Goal: Task Accomplishment & Management: Complete application form

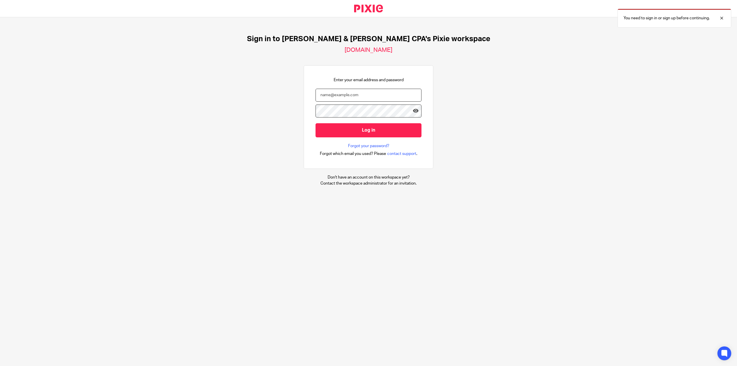
click at [344, 96] on input "email" at bounding box center [369, 95] width 106 height 13
click at [351, 144] on link "Forgot your password?" at bounding box center [368, 146] width 41 height 6
click at [341, 100] on input "email" at bounding box center [369, 95] width 106 height 13
type input "andrew@johnscreekcpa.com"
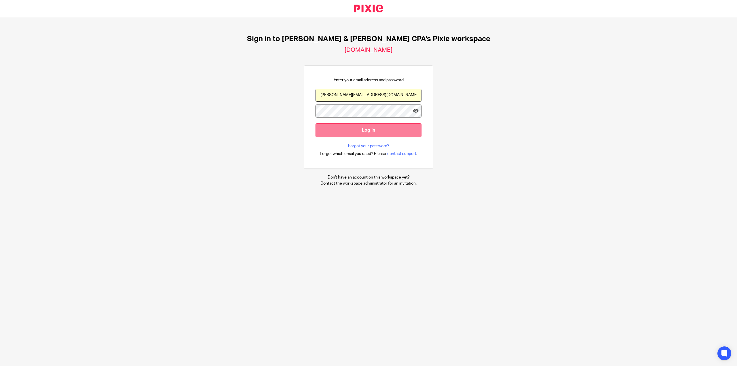
click at [379, 130] on input "Log in" at bounding box center [369, 130] width 106 height 14
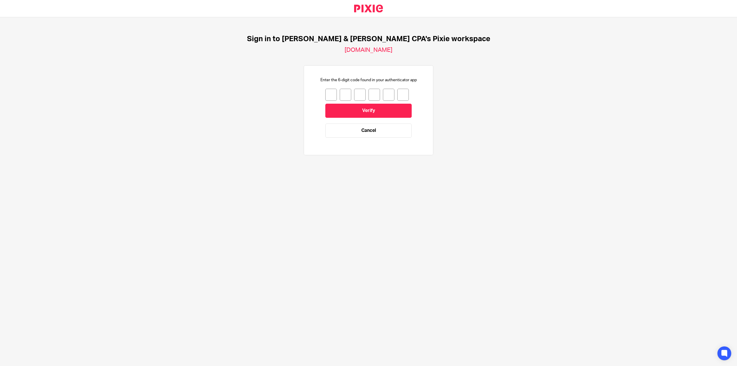
click at [326, 92] on input "number" at bounding box center [331, 95] width 12 height 12
type input "7"
type input "5"
type input "6"
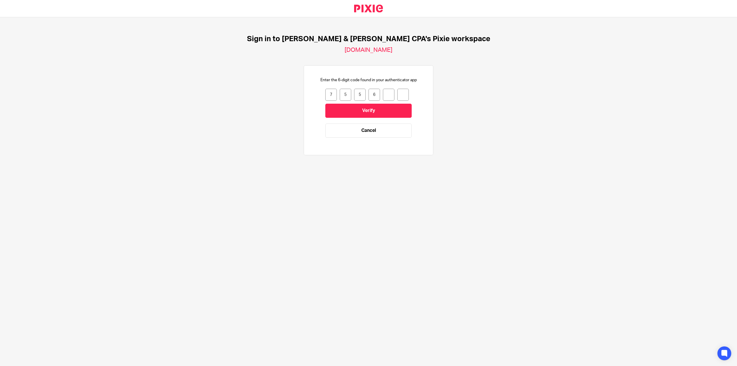
type input "8"
type input "4"
click at [341, 110] on input "Verify" at bounding box center [368, 111] width 86 height 14
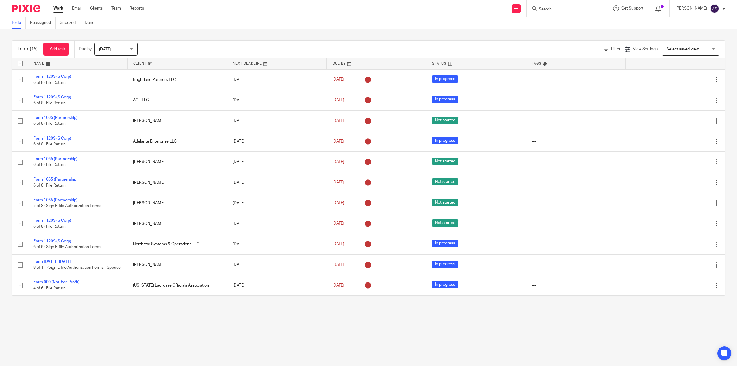
click at [552, 7] on input "Search" at bounding box center [564, 9] width 52 height 5
type input "[PERSON_NAME]"
drag, startPoint x: 568, startPoint y: 7, endPoint x: 500, endPoint y: 3, distance: 67.5
click at [500, 3] on div "Send new email Create task Add client Request signature Laura Wysong No results…" at bounding box center [445, 8] width 584 height 17
click at [516, 7] on icon at bounding box center [515, 8] width 3 height 3
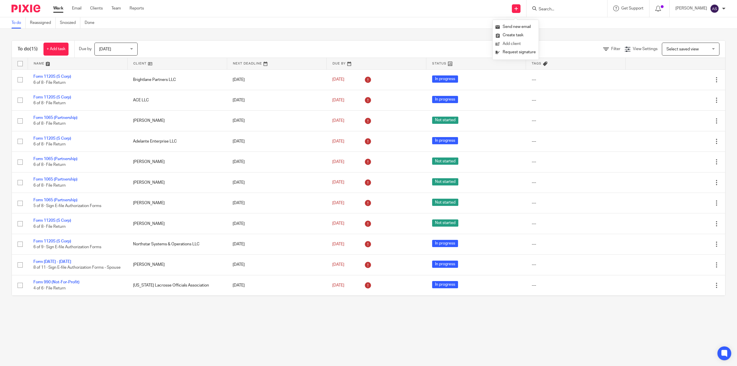
drag, startPoint x: 511, startPoint y: 44, endPoint x: 519, endPoint y: 45, distance: 8.5
click at [511, 44] on link "Add client" at bounding box center [515, 44] width 40 height 8
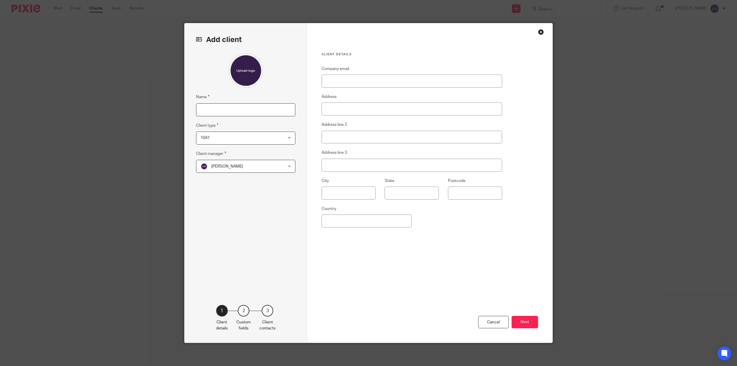
click at [235, 111] on input "Name" at bounding box center [245, 109] width 99 height 13
paste input "pcranston@futurallc.net>"
drag, startPoint x: 249, startPoint y: 111, endPoint x: 79, endPoint y: 80, distance: 172.7
click at [81, 80] on div "Add client Name pcranston@futurallc.net> Client type 1041 1041 1041 Business Ho…" at bounding box center [368, 183] width 737 height 366
type input "L"
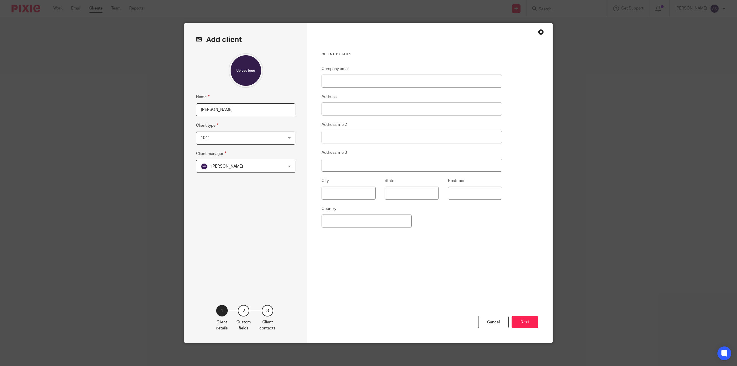
type input "[PERSON_NAME]"
drag, startPoint x: 209, startPoint y: 137, endPoint x: 212, endPoint y: 144, distance: 8.1
click at [209, 138] on span "1041" at bounding box center [238, 138] width 75 height 12
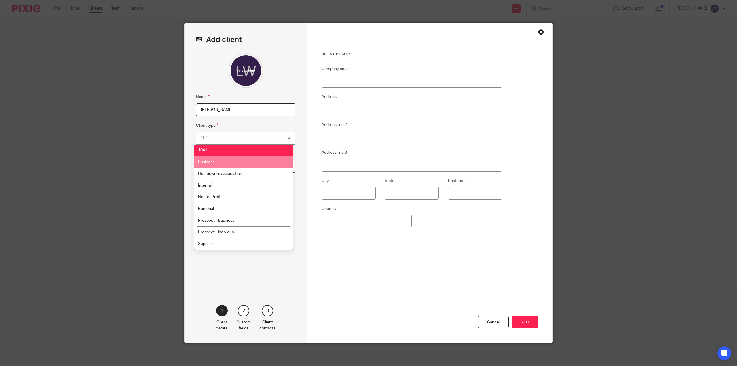
click at [216, 162] on li "Business" at bounding box center [243, 162] width 99 height 12
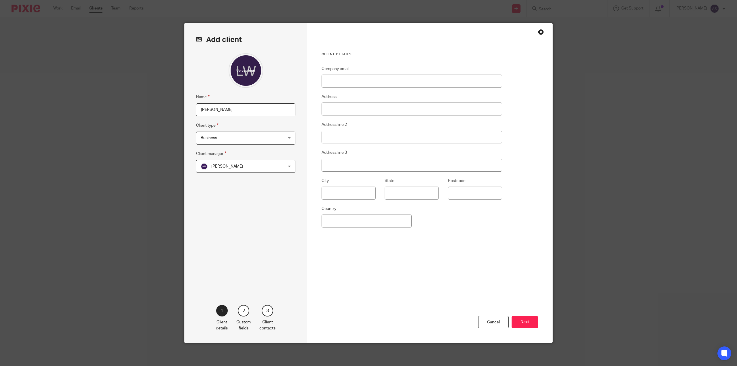
click at [226, 168] on span "[PERSON_NAME]" at bounding box center [227, 166] width 32 height 4
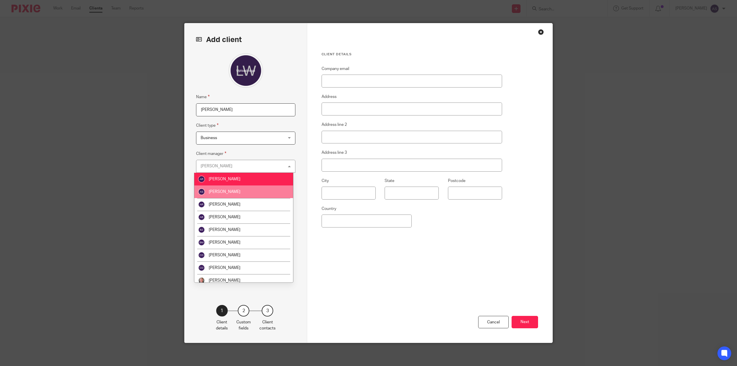
click at [224, 192] on span "[PERSON_NAME]" at bounding box center [225, 192] width 32 height 4
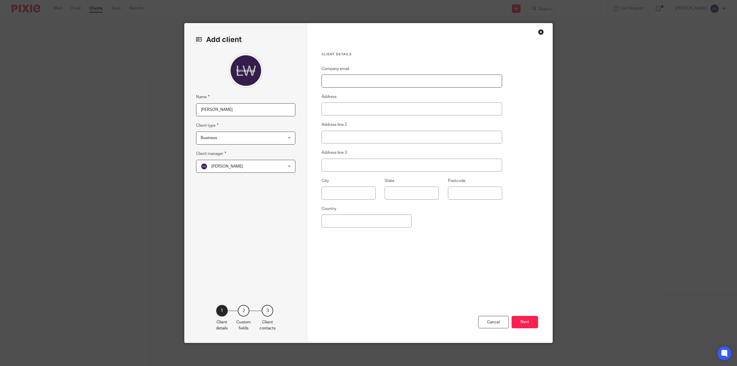
click at [357, 83] on input "Company email" at bounding box center [412, 81] width 181 height 13
type input "laura.wysong@tranzhalo.com"
click at [524, 322] on button "Next" at bounding box center [525, 322] width 26 height 12
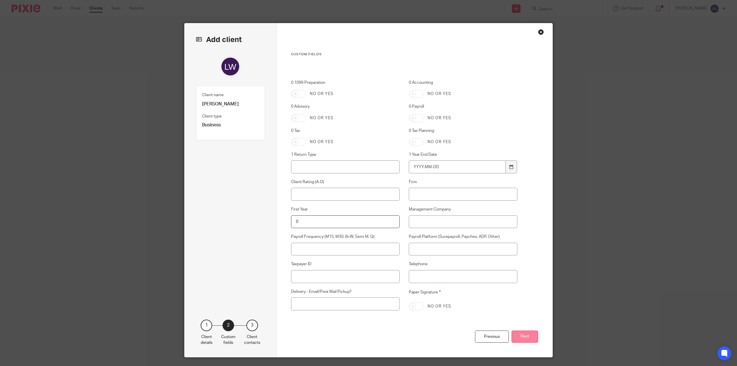
click at [528, 338] on button "Next" at bounding box center [525, 336] width 26 height 12
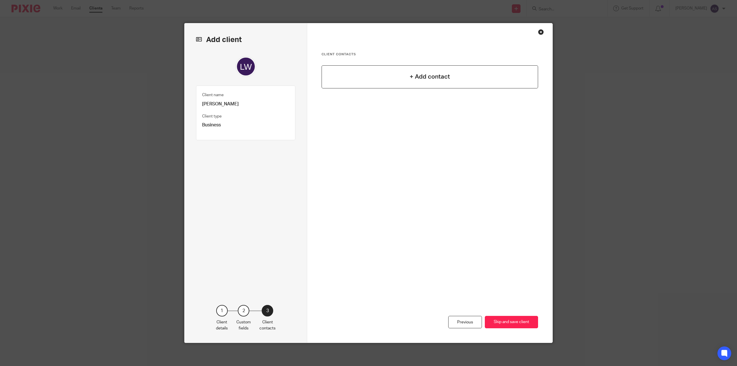
click at [430, 77] on h4 "+ Add contact" at bounding box center [430, 76] width 40 height 9
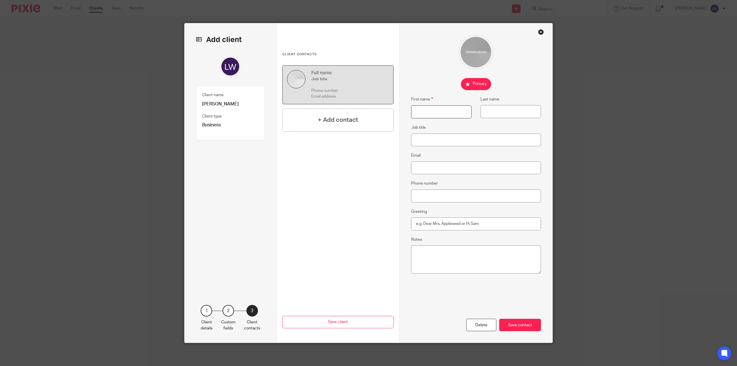
click at [430, 112] on input "First name" at bounding box center [441, 111] width 60 height 13
type input "Laura"
type input "Wysong"
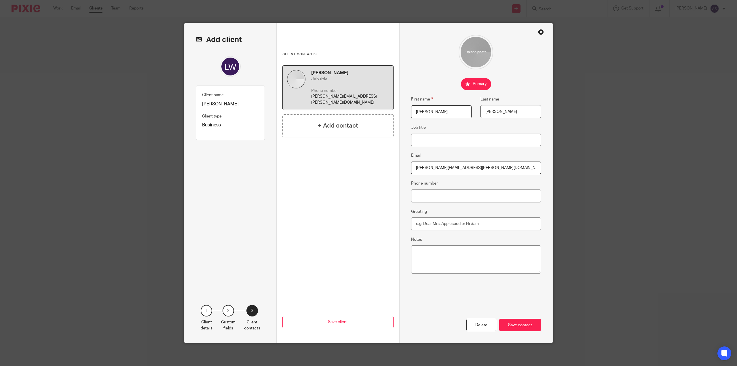
type input "Laura.Wysong@tranzhalo.com"
click at [524, 323] on div "Save contact" at bounding box center [520, 325] width 42 height 12
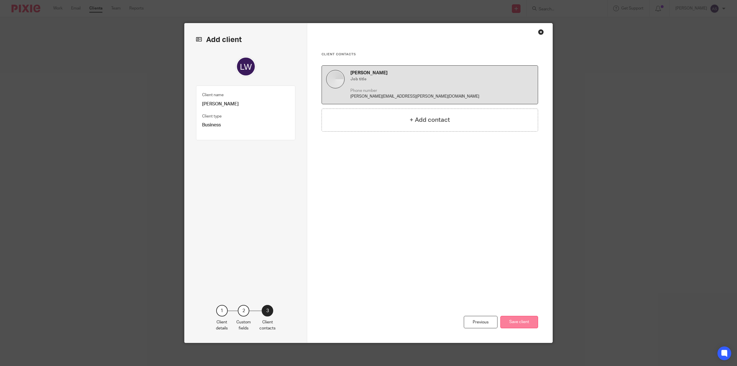
click at [520, 321] on button "Save client" at bounding box center [519, 322] width 38 height 12
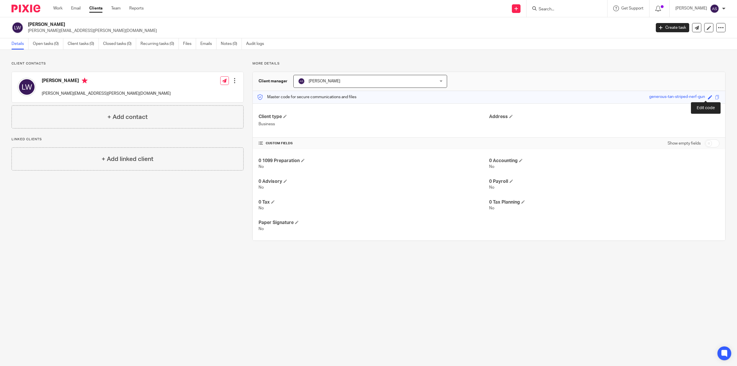
click at [708, 96] on span at bounding box center [710, 97] width 4 height 4
type input "Wysong6089"
click at [695, 94] on link "Save" at bounding box center [699, 97] width 9 height 6
type input "Wysong6089"
click at [721, 19] on div at bounding box center [718, 18] width 16 height 7
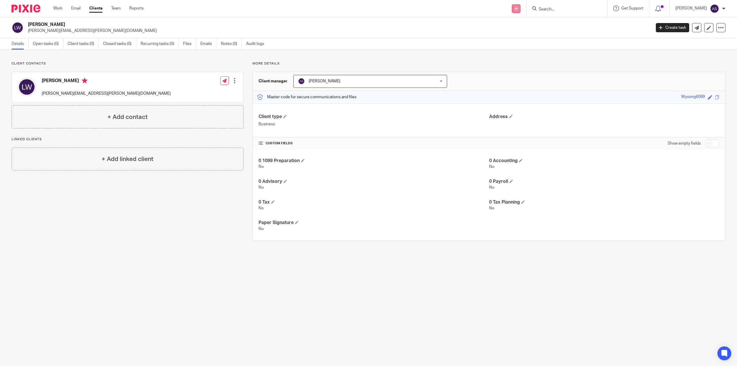
click at [515, 10] on icon at bounding box center [515, 8] width 3 height 3
click at [519, 27] on link "Send new email" at bounding box center [515, 27] width 40 height 8
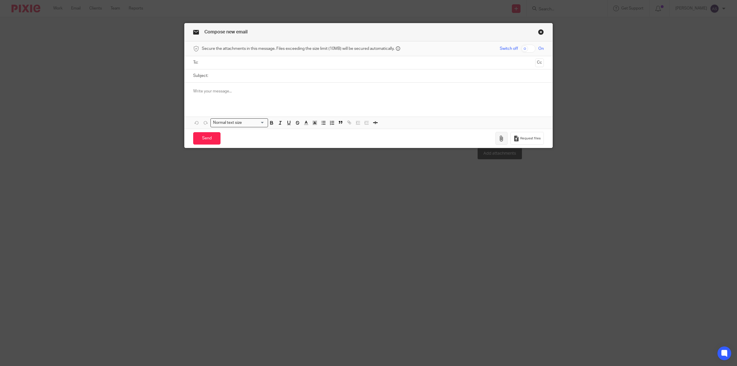
click at [499, 139] on icon "button" at bounding box center [502, 139] width 6 height 6
click at [538, 31] on link "Close this dialog window" at bounding box center [541, 33] width 6 height 8
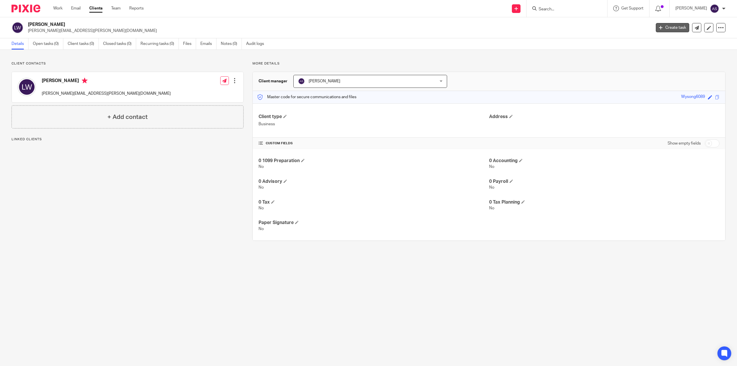
click at [668, 27] on link "Create task" at bounding box center [672, 27] width 33 height 9
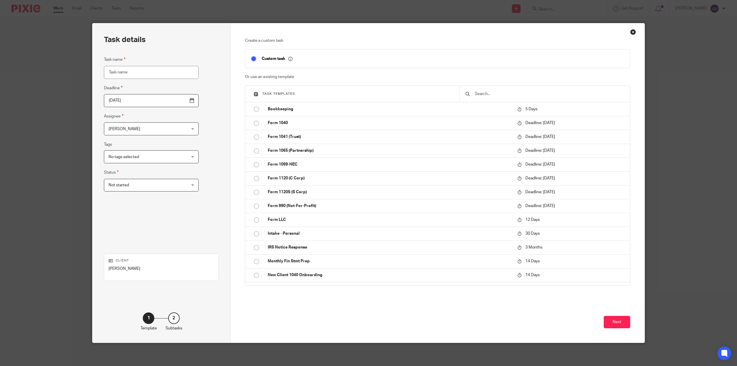
click at [630, 32] on div "Close this dialog window" at bounding box center [633, 32] width 6 height 6
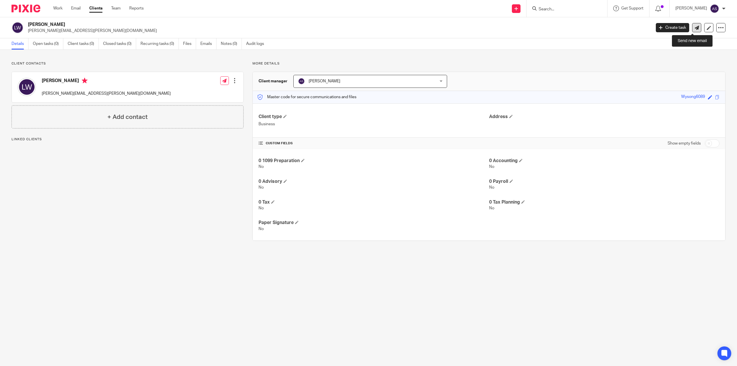
click at [695, 28] on icon at bounding box center [697, 28] width 4 height 4
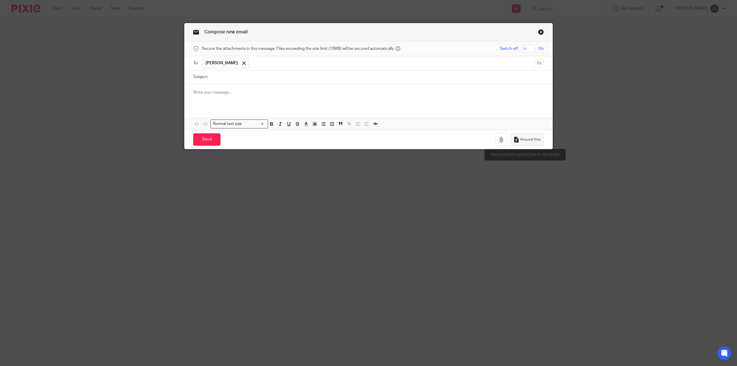
click at [528, 140] on span "Request files" at bounding box center [530, 139] width 20 height 5
drag, startPoint x: 326, startPoint y: 90, endPoint x: 180, endPoint y: 92, distance: 146.3
click at [180, 92] on div "Compose new email Secure the attachments in this message. Files exceeding the s…" at bounding box center [368, 183] width 737 height 366
copy link "[URL][DOMAIN_NAME]"
click at [344, 102] on div "[URL][DOMAIN_NAME]" at bounding box center [369, 95] width 368 height 22
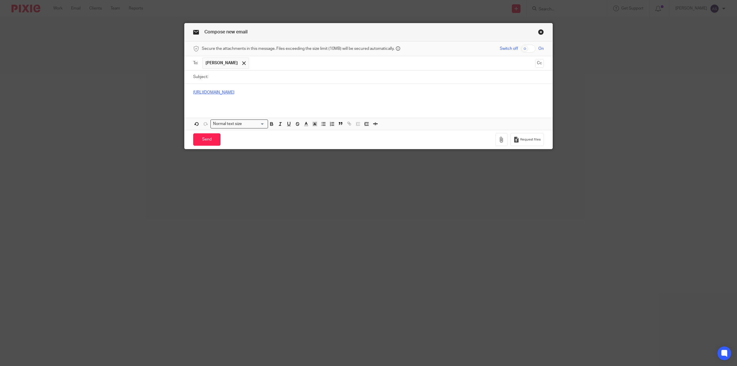
click at [234, 92] on link "[URL][DOMAIN_NAME]" at bounding box center [213, 92] width 41 height 4
click at [224, 110] on link "[URL][DOMAIN_NAME]" at bounding box center [241, 110] width 41 height 6
click at [326, 96] on p at bounding box center [368, 98] width 351 height 6
click at [539, 33] on link "Close this dialog window" at bounding box center [541, 33] width 6 height 8
